Goal: Task Accomplishment & Management: Use online tool/utility

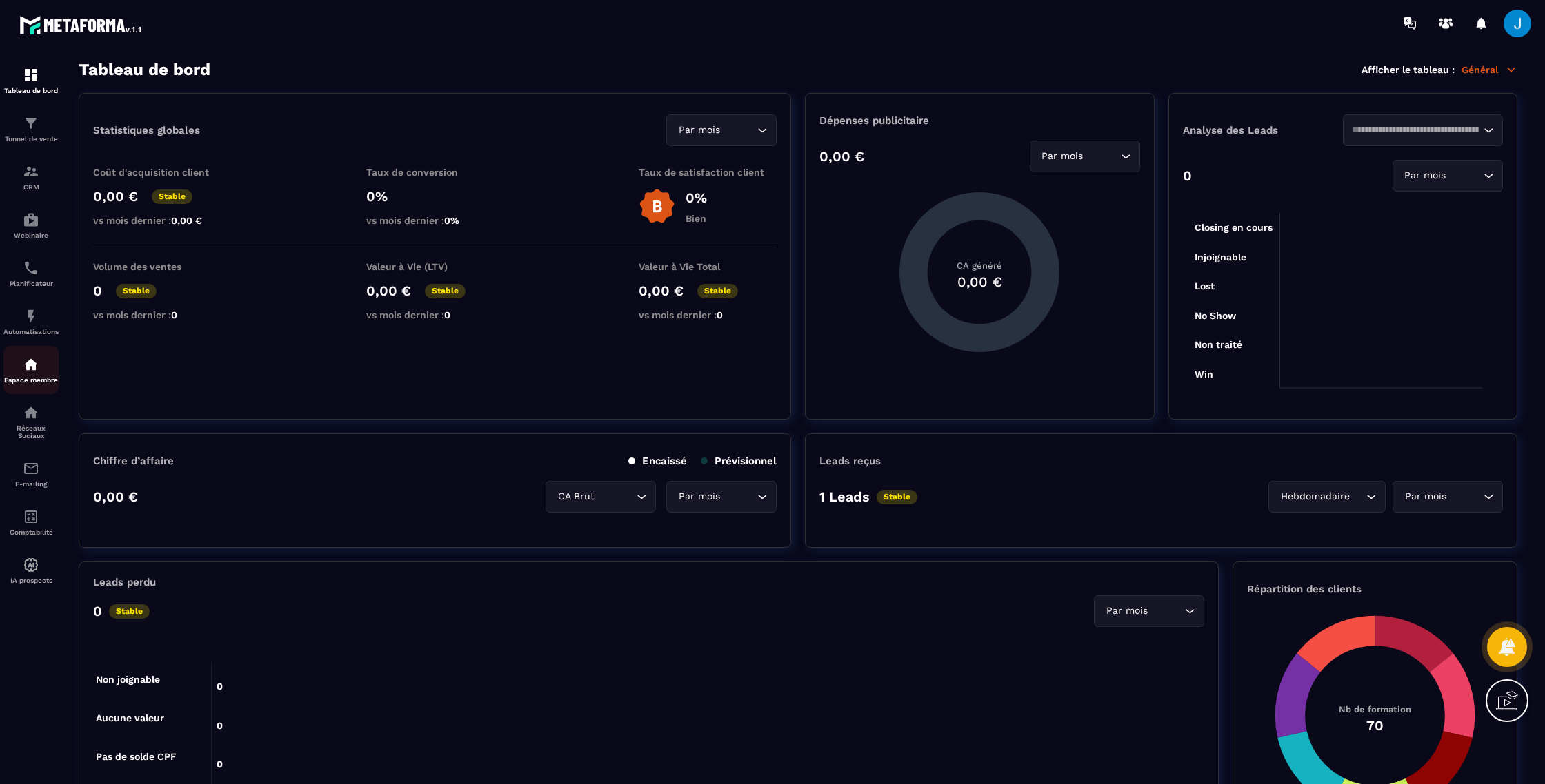
click at [32, 373] on img at bounding box center [31, 365] width 17 height 17
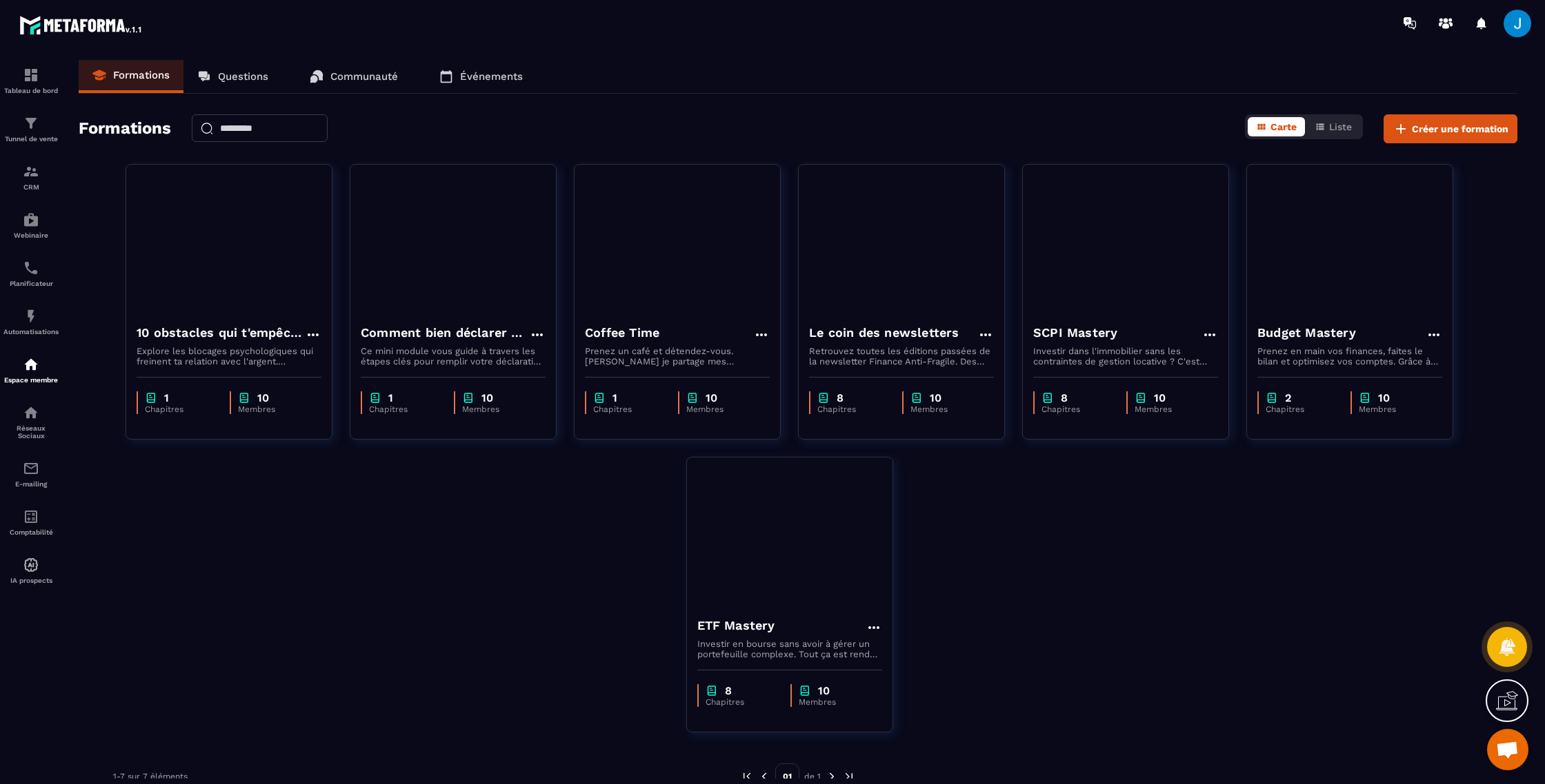
click at [0, 0] on img at bounding box center [0, 0] width 0 height 0
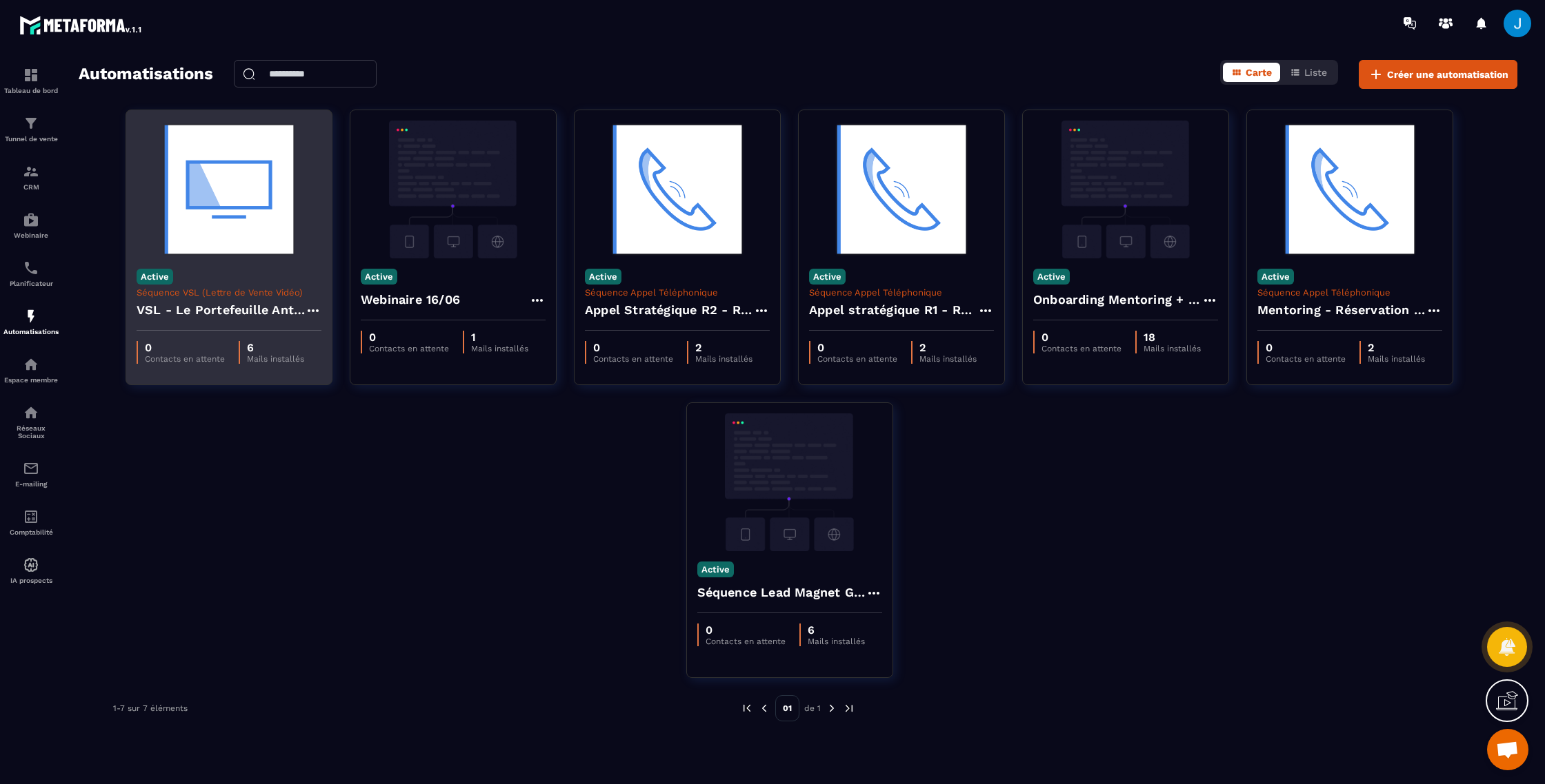
click at [220, 307] on h4 "VSL - Le Portefeuille Anti-Fragile" at bounding box center [221, 310] width 168 height 19
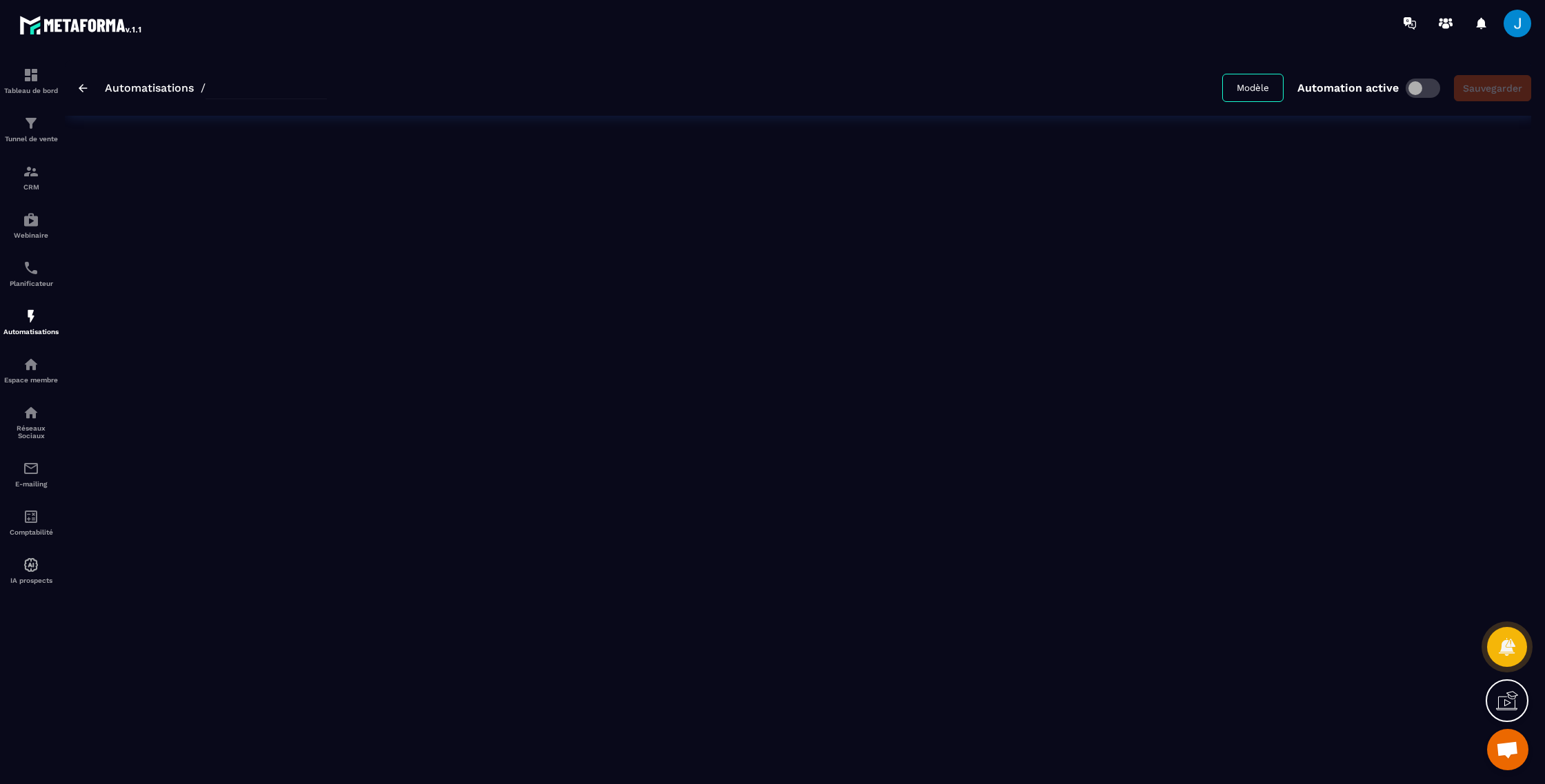
type input "**********"
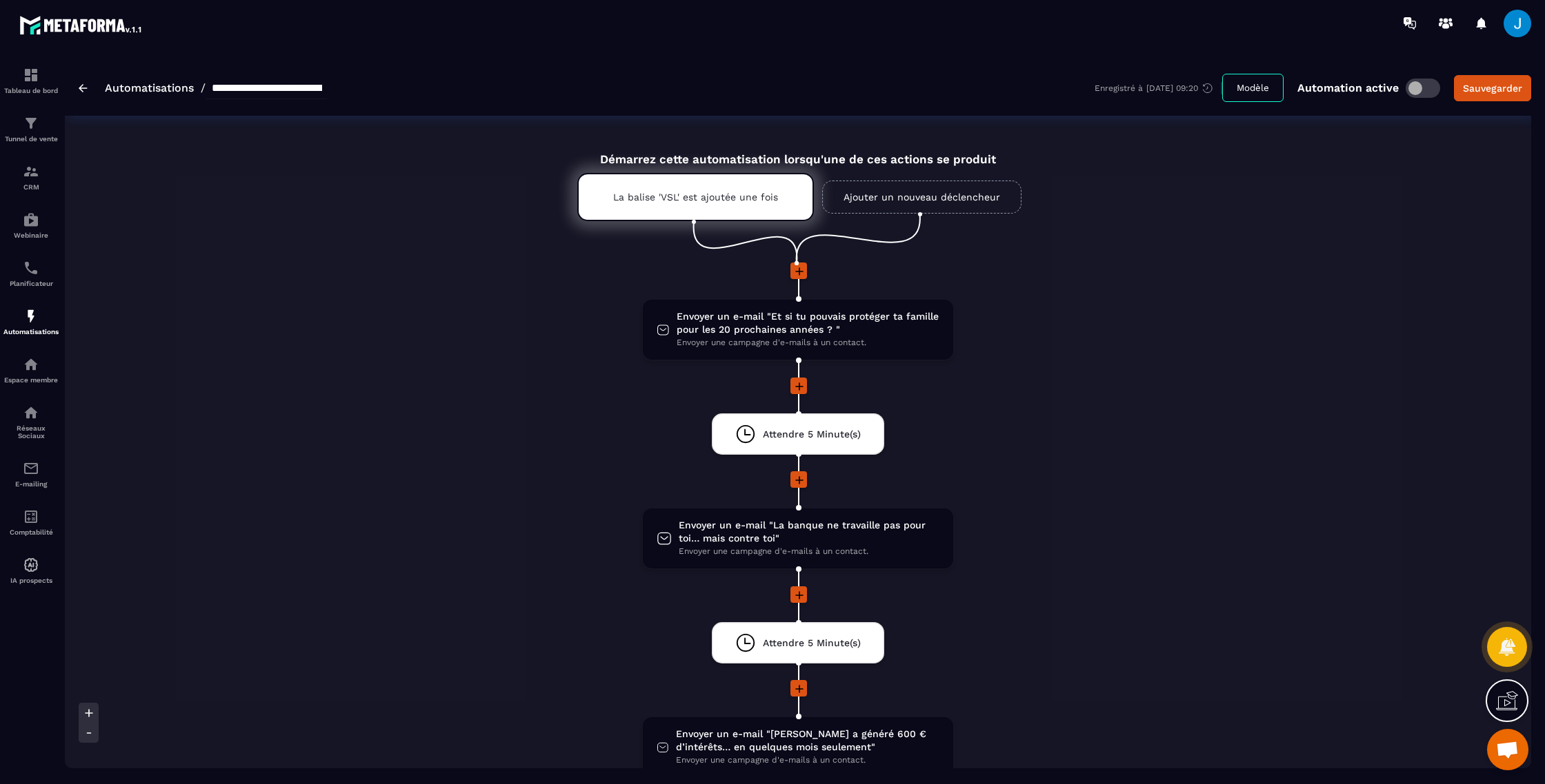
click at [79, 86] on img at bounding box center [83, 88] width 9 height 8
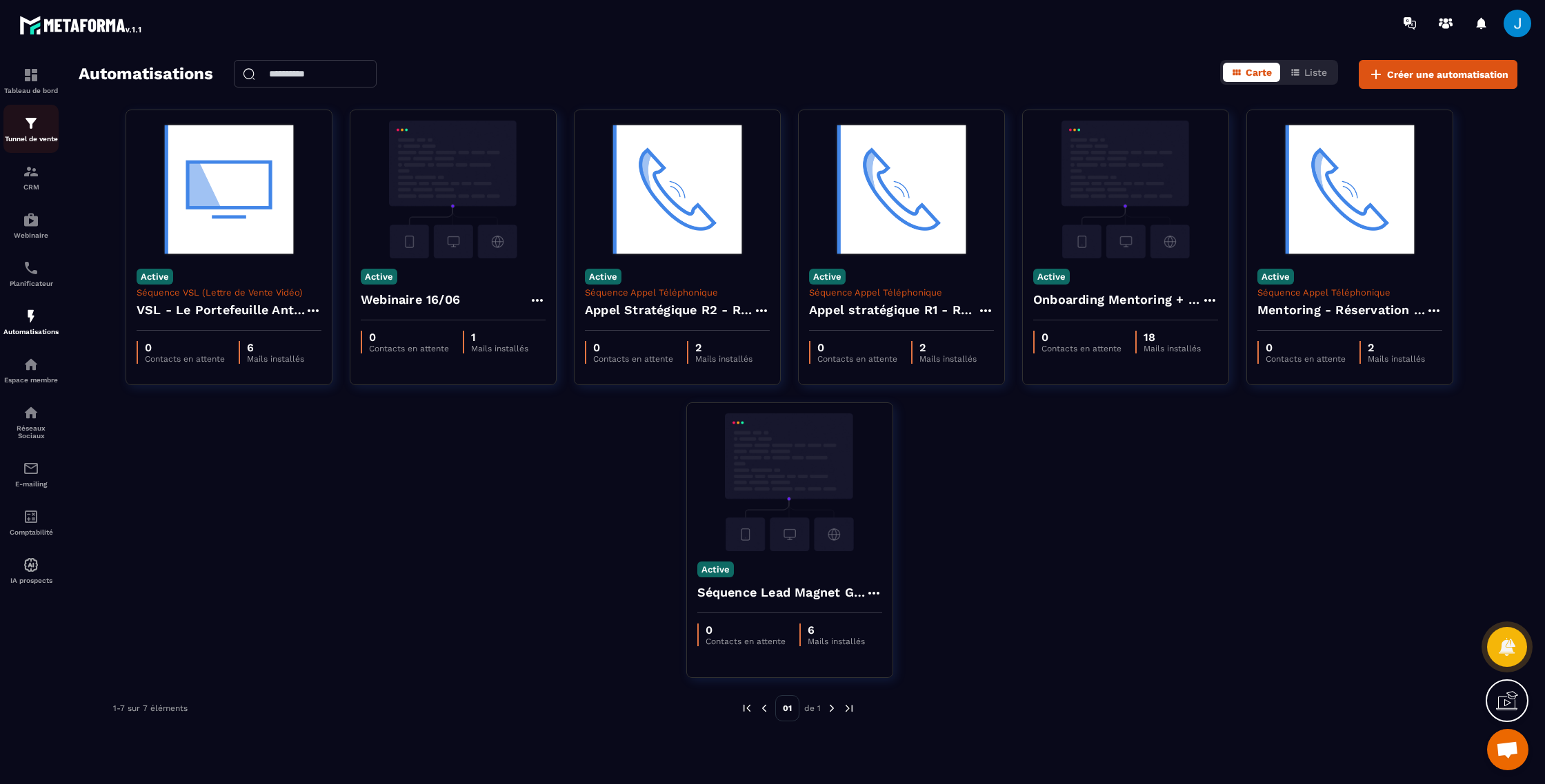
click at [32, 134] on div "Tunnel de vente" at bounding box center [30, 129] width 55 height 28
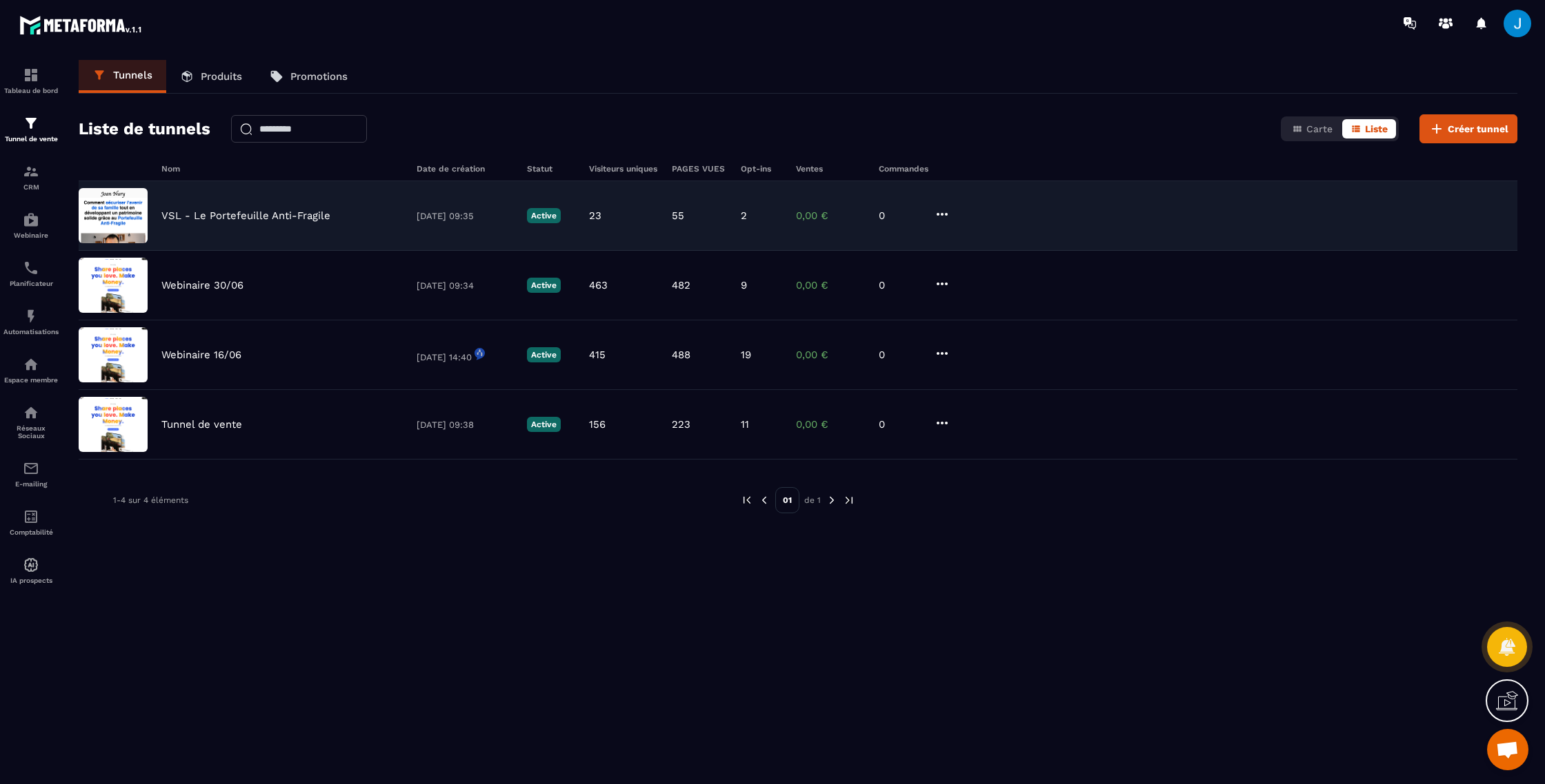
click at [238, 212] on p "VSL - Le Portefeuille Anti-Fragile" at bounding box center [245, 216] width 169 height 12
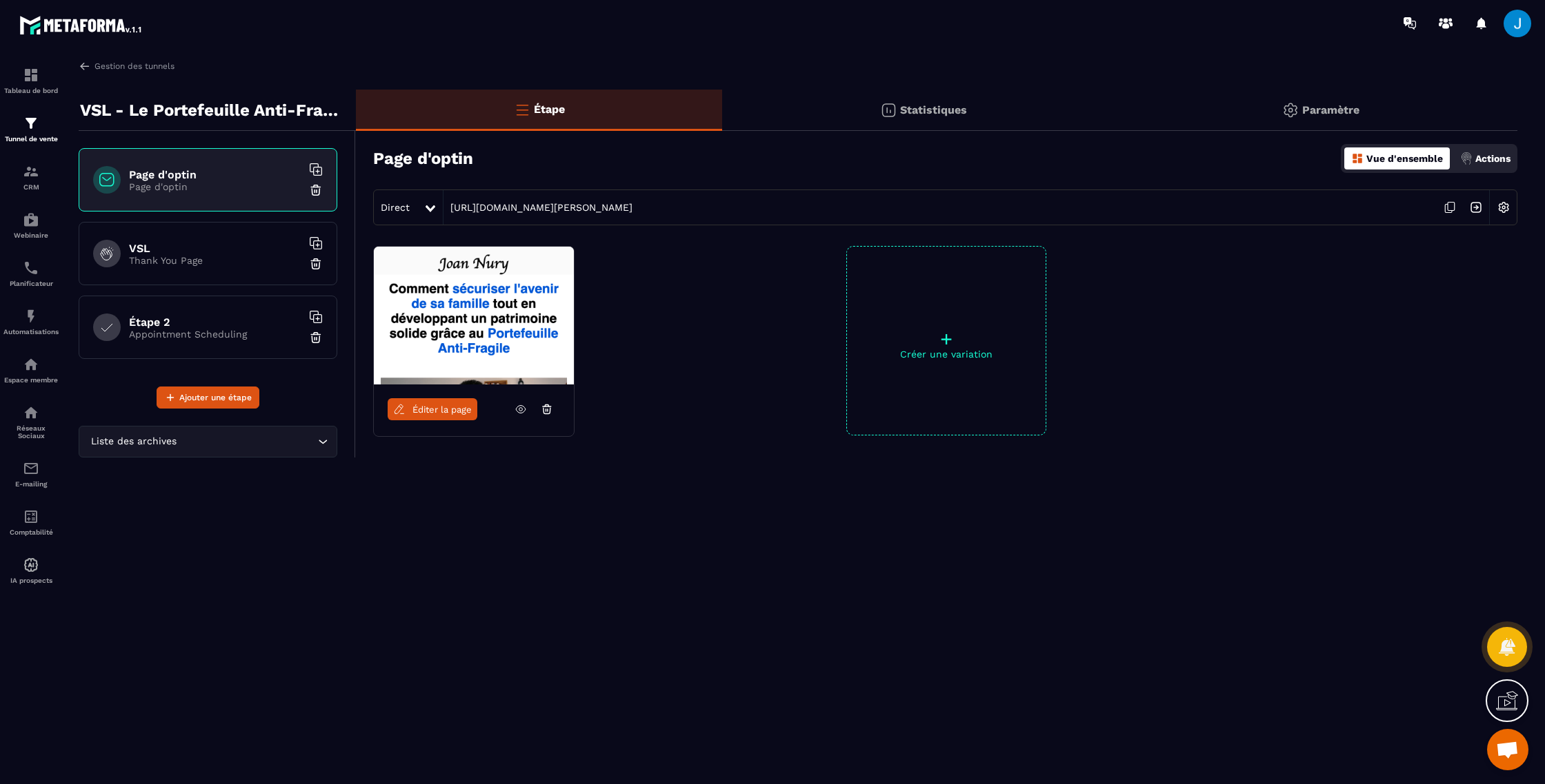
click at [463, 412] on span "Éditer la page" at bounding box center [442, 409] width 59 height 10
